Goal: Information Seeking & Learning: Check status

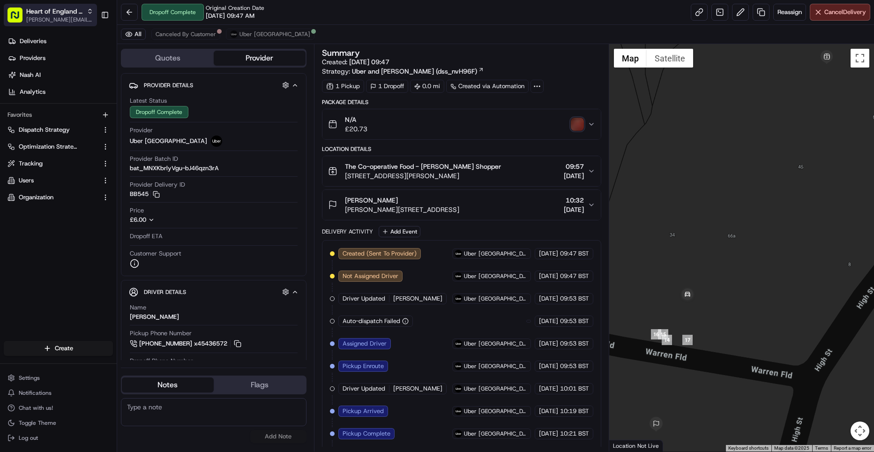
click at [44, 16] on span "[PERSON_NAME][EMAIL_ADDRESS][DOMAIN_NAME]" at bounding box center [59, 19] width 67 height 7
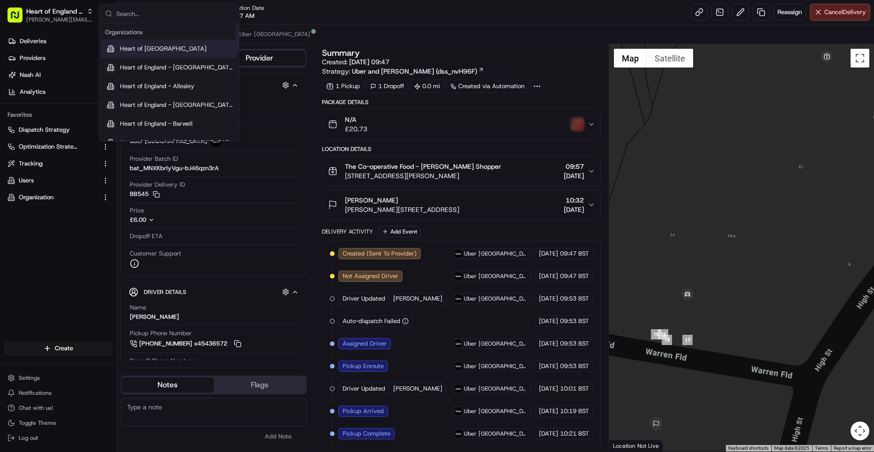
click at [139, 53] on div "Heart of [GEOGRAPHIC_DATA]" at bounding box center [169, 48] width 136 height 19
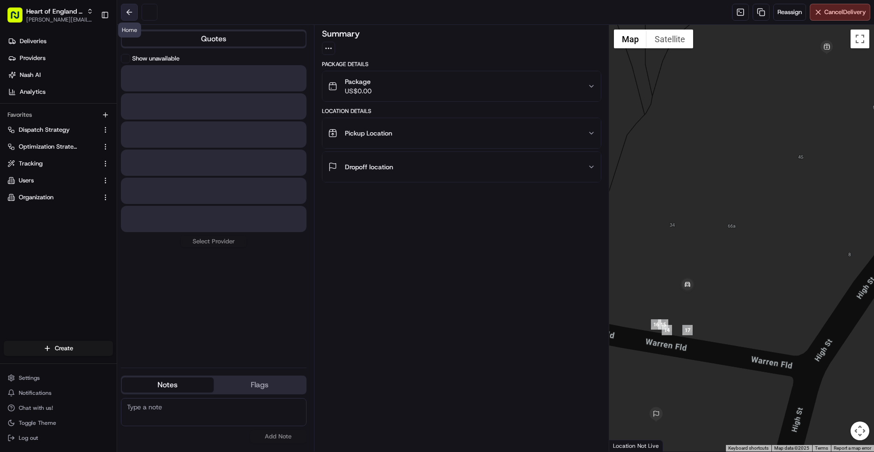
click at [130, 9] on button at bounding box center [129, 12] width 17 height 17
